Goal: Task Accomplishment & Management: Manage account settings

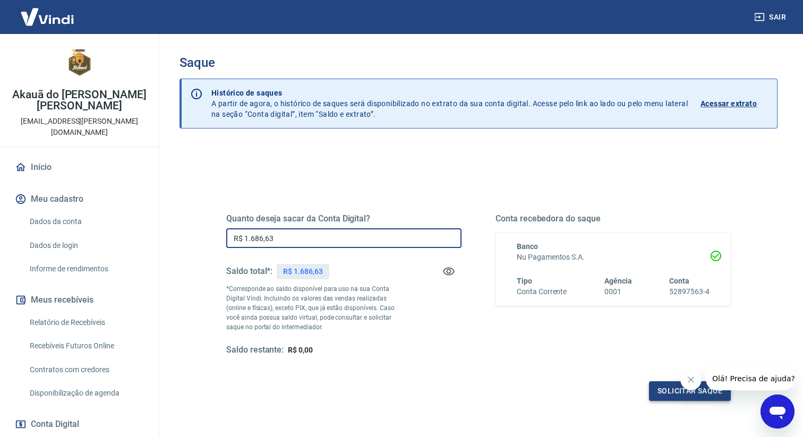
type input "R$ 1.686,63"
click at [681, 392] on button "Solicitar saque" at bounding box center [690, 391] width 82 height 20
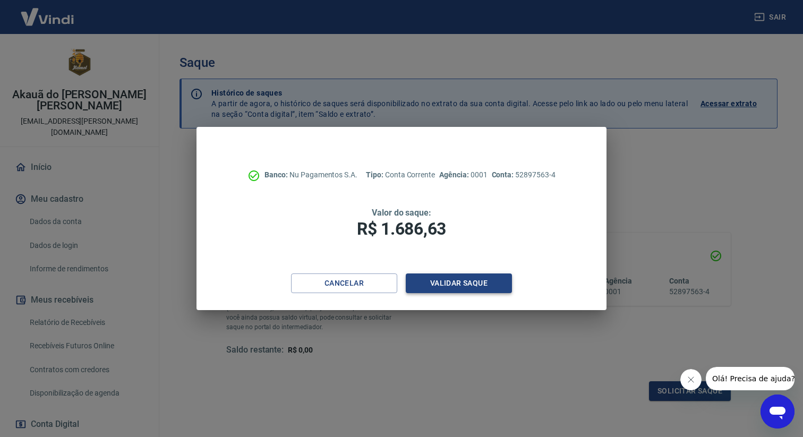
click at [421, 278] on button "Validar saque" at bounding box center [459, 283] width 106 height 20
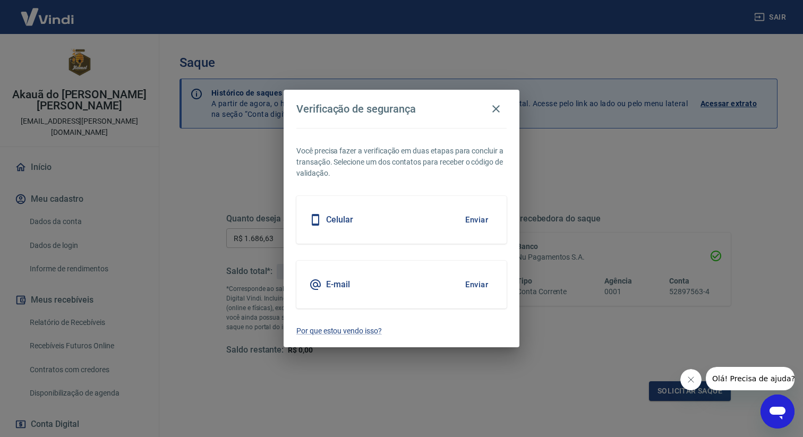
click at [398, 218] on div "Celular Enviar" at bounding box center [401, 220] width 210 height 48
click at [457, 217] on div "Celular Enviar" at bounding box center [401, 220] width 210 height 48
click at [487, 217] on button "Enviar" at bounding box center [476, 220] width 35 height 22
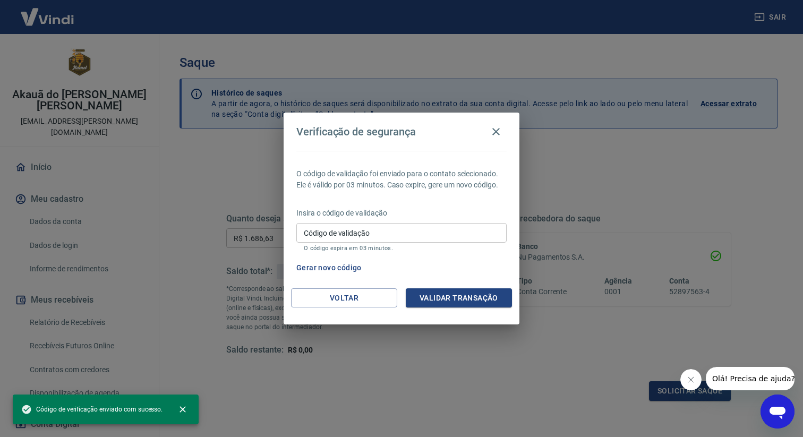
click at [412, 227] on input "Código de validação" at bounding box center [401, 233] width 210 height 20
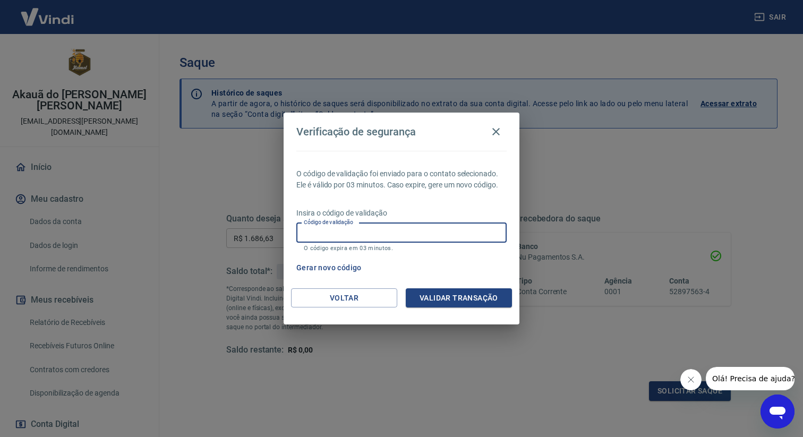
click at [445, 250] on p "O código expira em 03 minutos." at bounding box center [401, 248] width 195 height 7
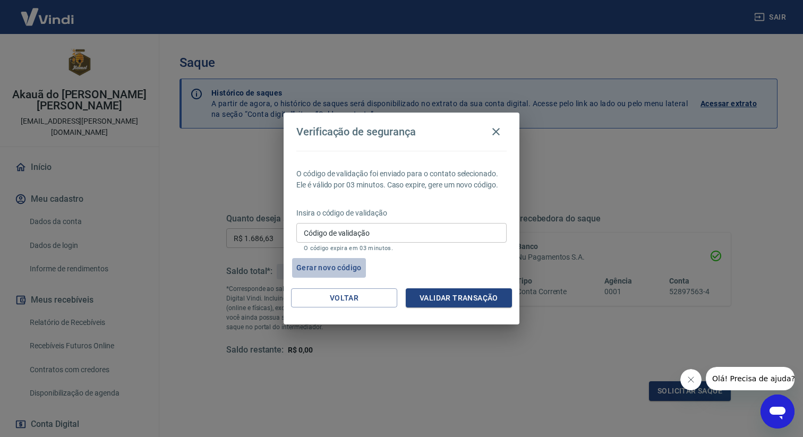
click at [345, 265] on button "Gerar novo código" at bounding box center [329, 268] width 74 height 20
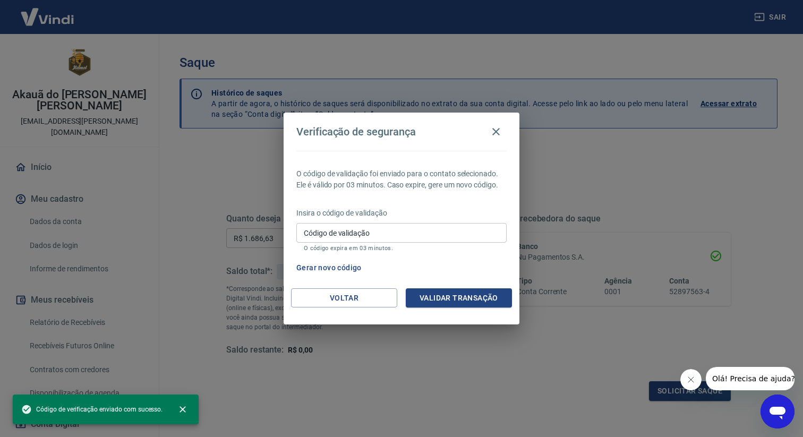
click at [326, 271] on button "Gerar novo código" at bounding box center [329, 268] width 74 height 20
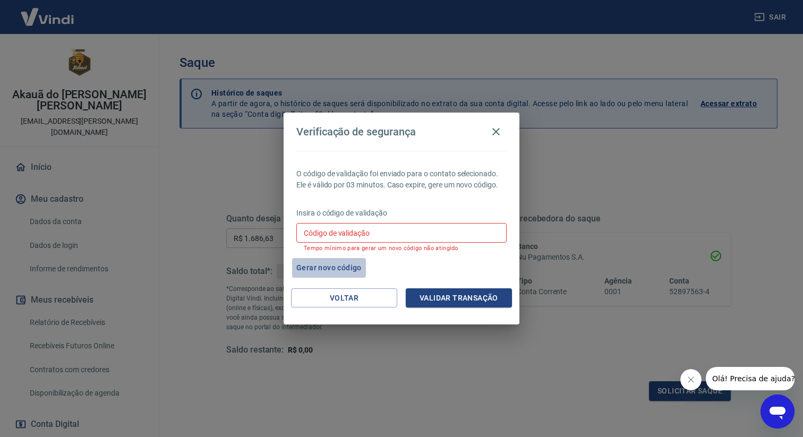
click at [323, 270] on button "Gerar novo código" at bounding box center [329, 268] width 74 height 20
click at [319, 272] on button "Gerar novo código" at bounding box center [329, 268] width 74 height 20
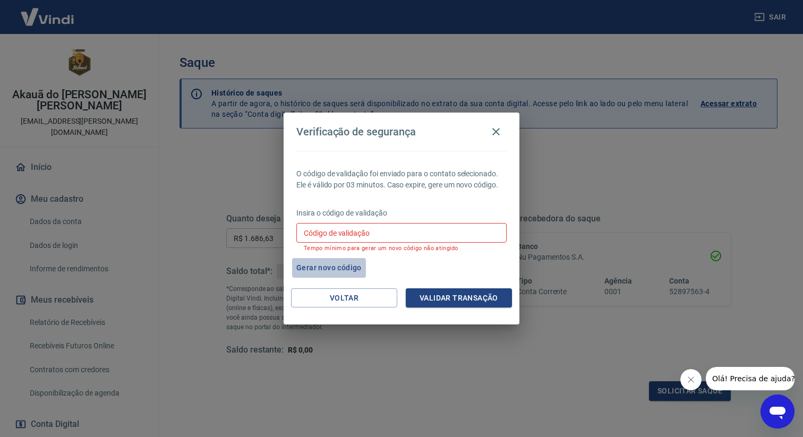
click at [319, 272] on button "Gerar novo código" at bounding box center [329, 268] width 74 height 20
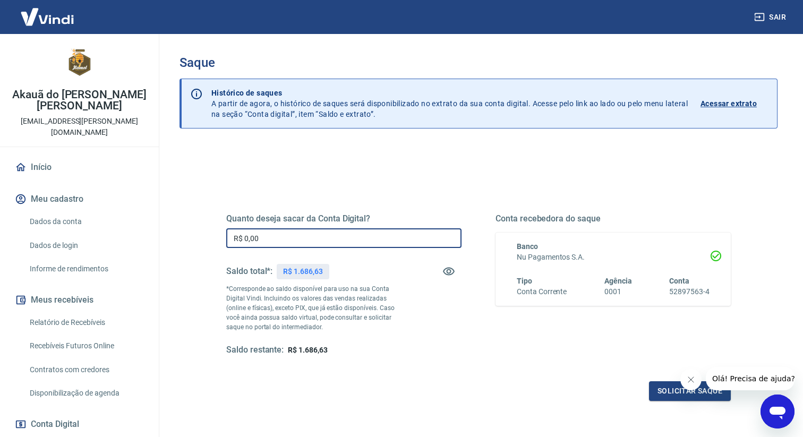
click at [322, 229] on input "R$ 0,00" at bounding box center [343, 238] width 235 height 20
type input "R$ 1.686,63"
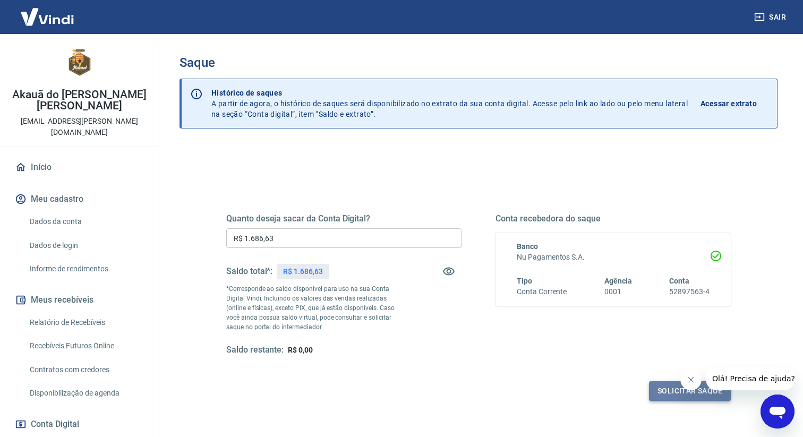
click at [656, 387] on button "Solicitar saque" at bounding box center [690, 391] width 82 height 20
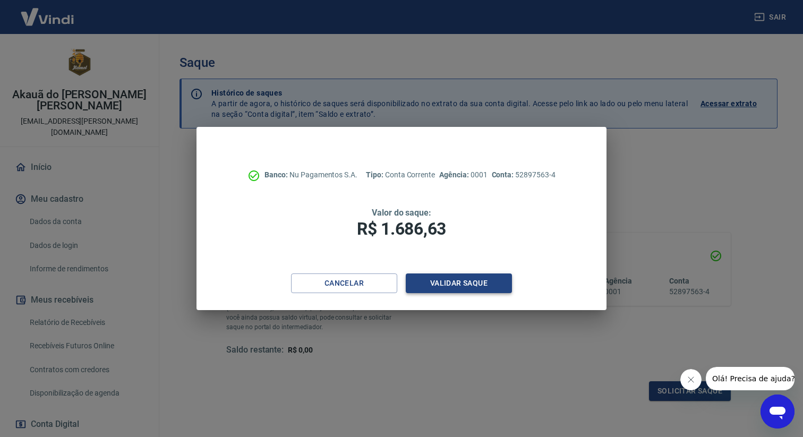
click at [425, 284] on button "Validar saque" at bounding box center [459, 283] width 106 height 20
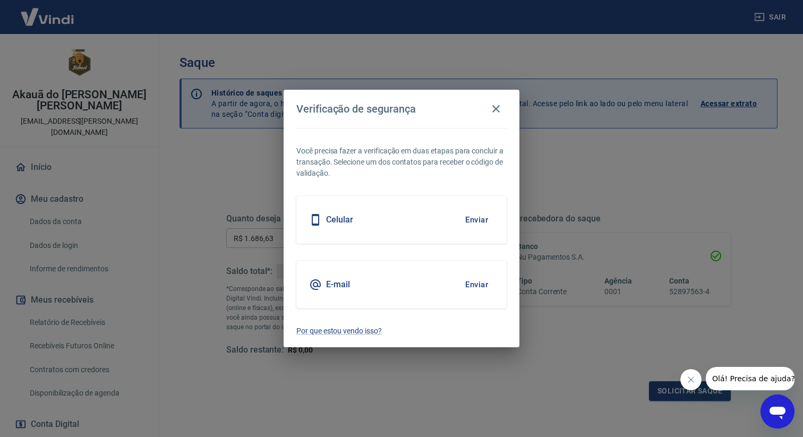
click at [399, 239] on div "Celular Enviar" at bounding box center [401, 220] width 210 height 48
click at [466, 216] on button "Enviar" at bounding box center [476, 220] width 35 height 22
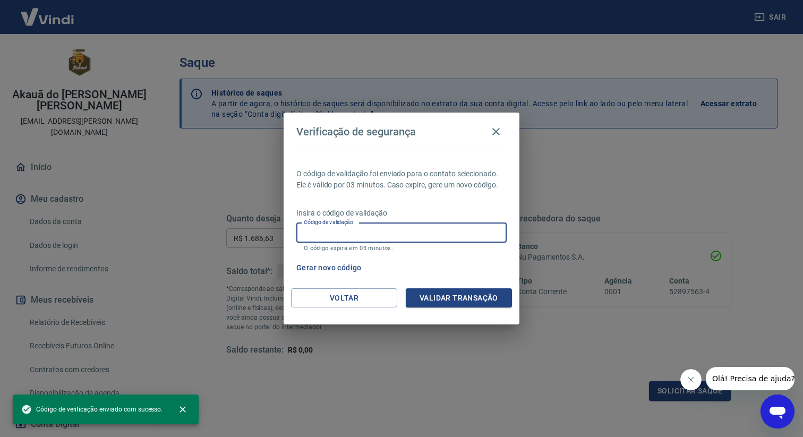
click at [389, 236] on input "Código de validação" at bounding box center [401, 233] width 210 height 20
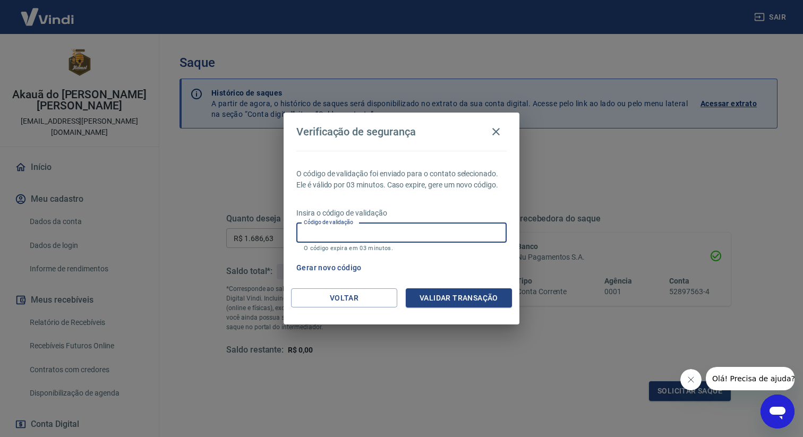
click at [468, 265] on div "Gerar novo código" at bounding box center [399, 268] width 215 height 20
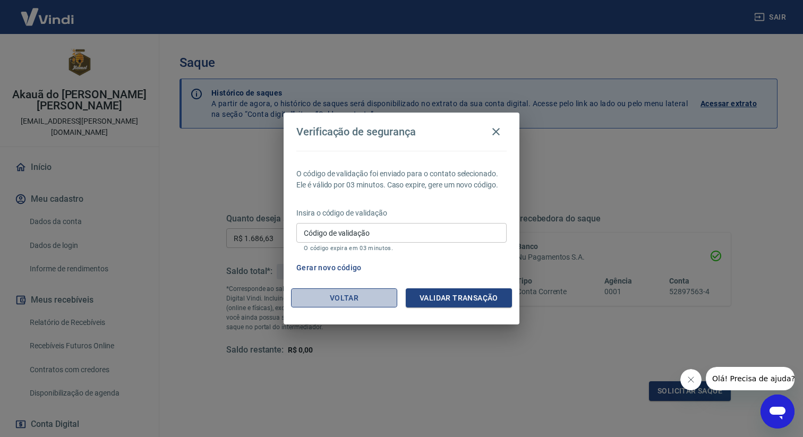
click at [388, 297] on button "Voltar" at bounding box center [344, 298] width 106 height 20
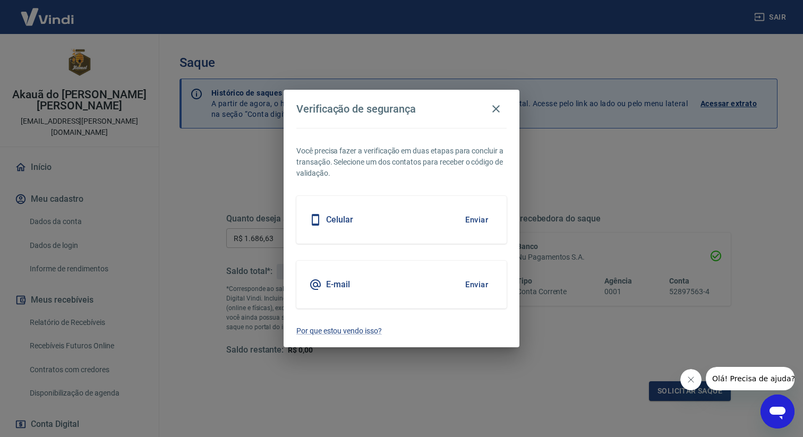
click at [484, 218] on button "Enviar" at bounding box center [476, 220] width 35 height 22
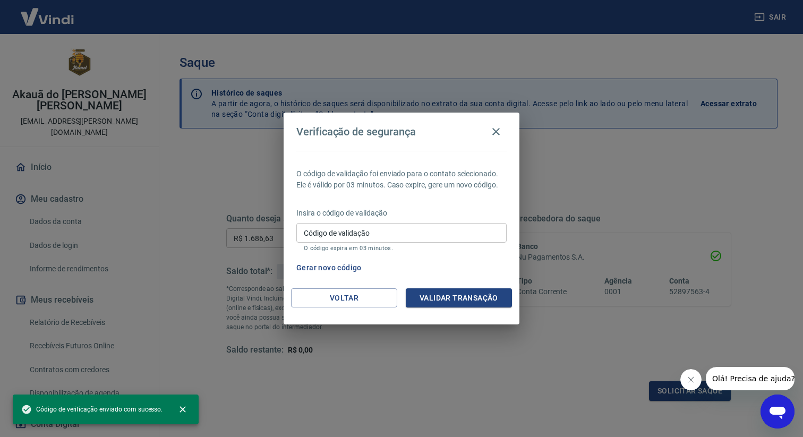
click at [340, 267] on button "Gerar novo código" at bounding box center [329, 268] width 74 height 20
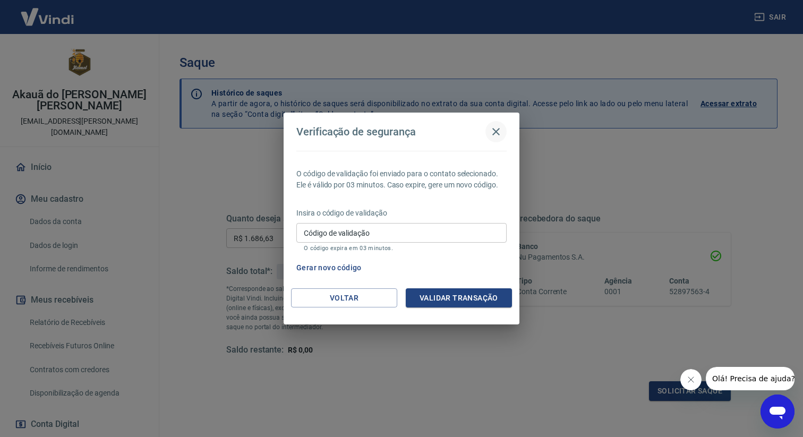
click at [495, 131] on icon "button" at bounding box center [496, 131] width 13 height 13
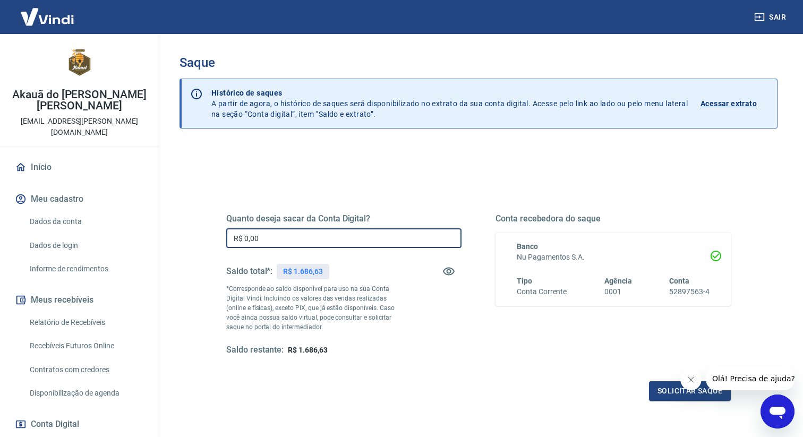
click at [302, 233] on input "R$ 0,00" at bounding box center [343, 238] width 235 height 20
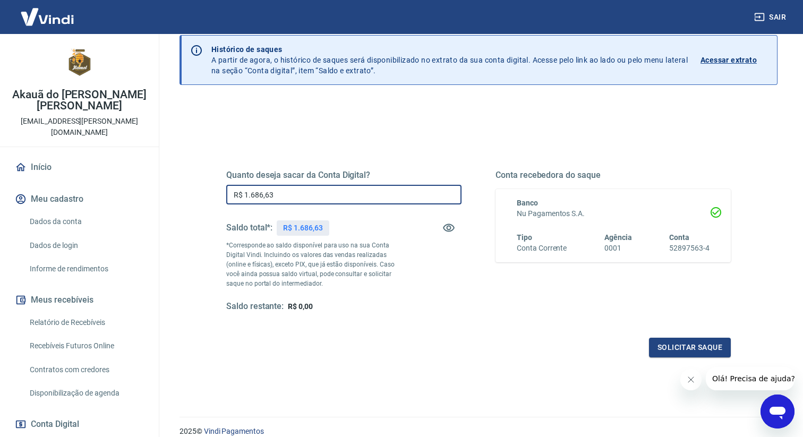
scroll to position [88, 0]
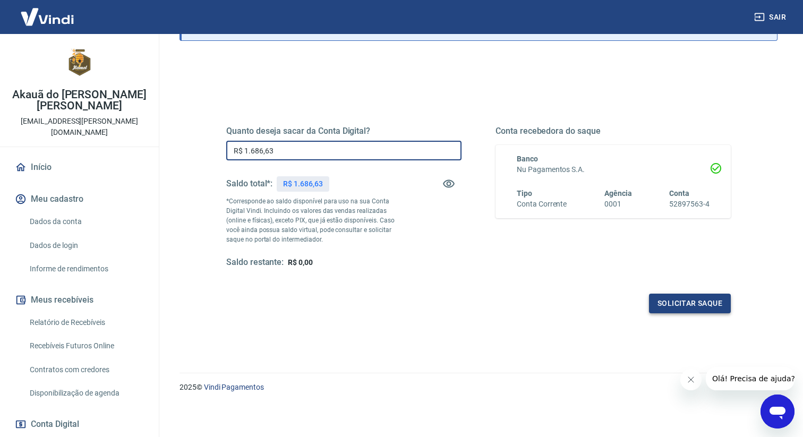
type input "R$ 1.686,63"
click at [662, 303] on button "Solicitar saque" at bounding box center [690, 304] width 82 height 20
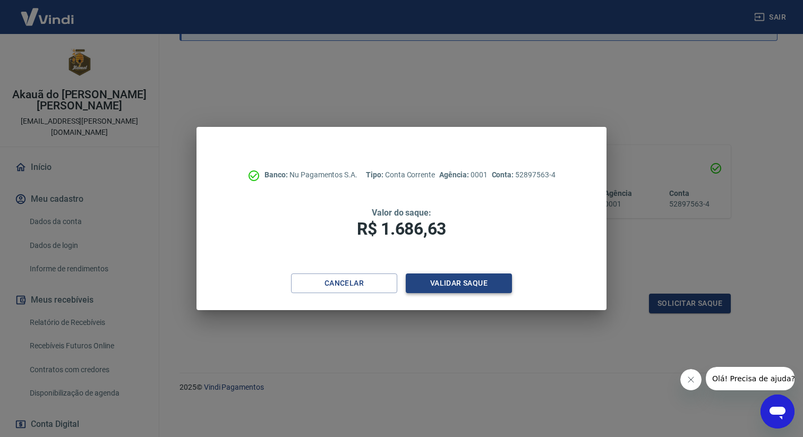
click at [413, 279] on button "Validar saque" at bounding box center [459, 283] width 106 height 20
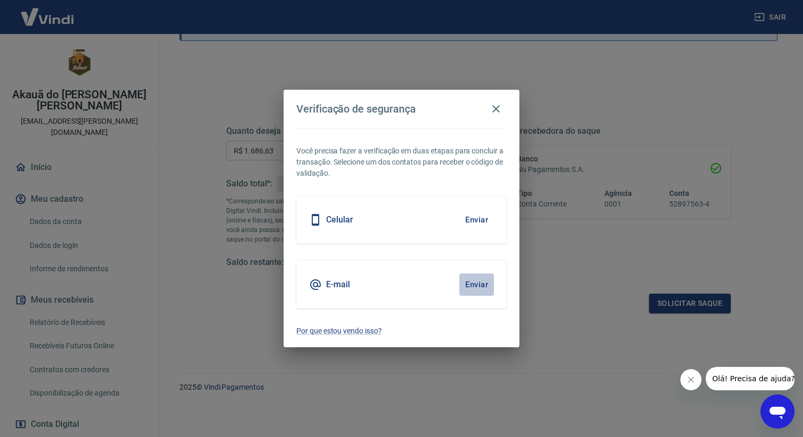
click at [481, 285] on button "Enviar" at bounding box center [476, 284] width 35 height 22
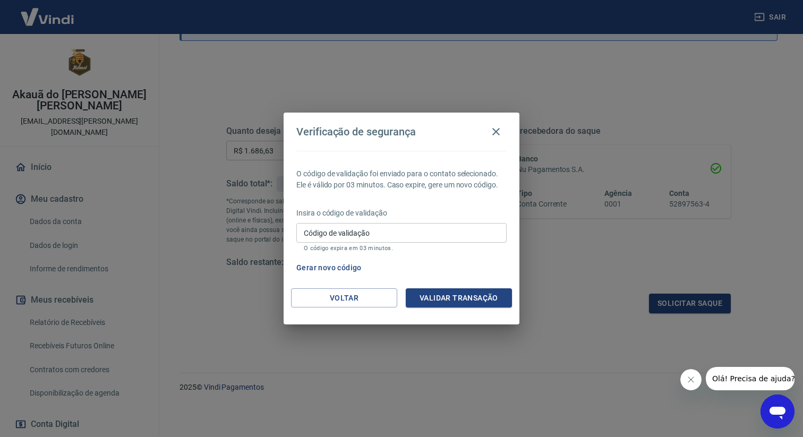
click at [435, 246] on p "O código expira em 03 minutos." at bounding box center [401, 248] width 195 height 7
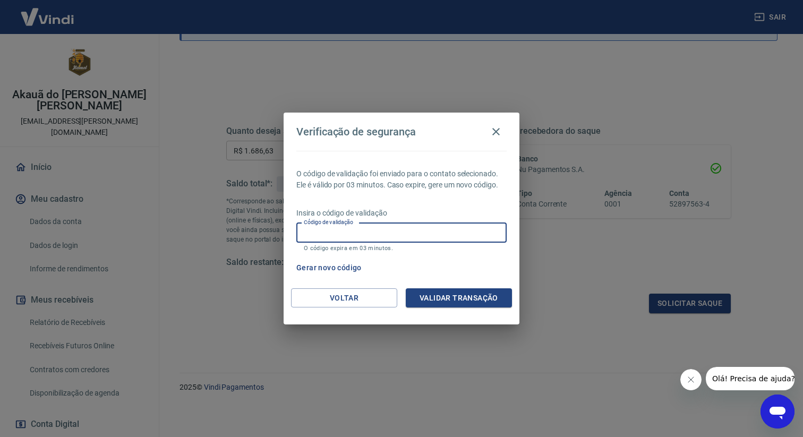
click at [434, 241] on input "Código de validação" at bounding box center [401, 233] width 210 height 20
type input "128820"
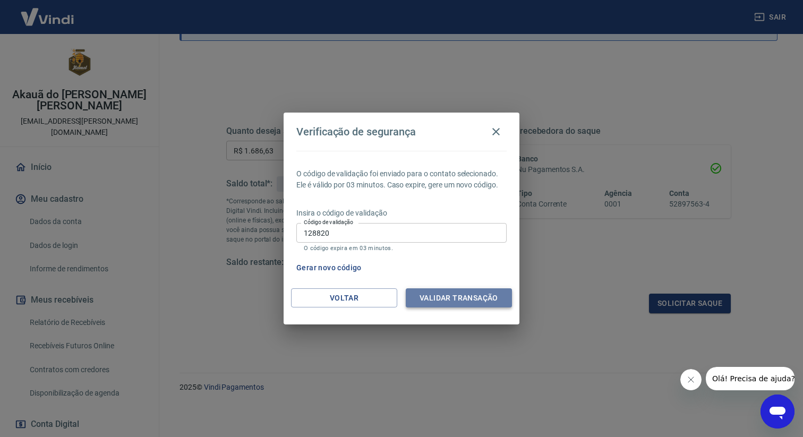
click at [452, 302] on button "Validar transação" at bounding box center [459, 298] width 106 height 20
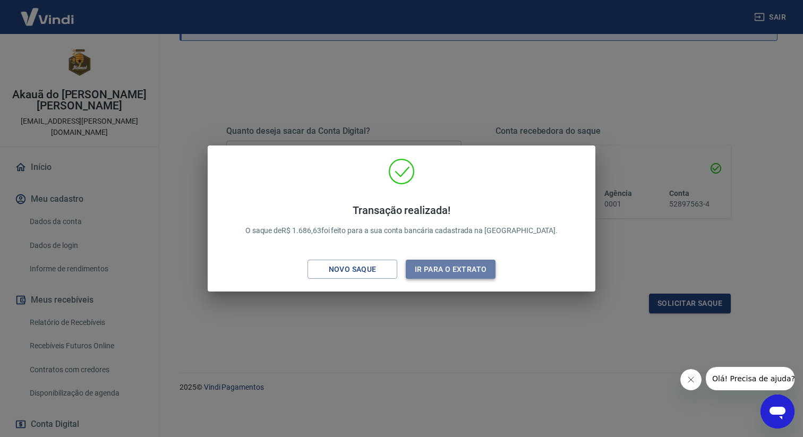
click at [444, 268] on button "Ir para o extrato" at bounding box center [451, 270] width 90 height 20
